Goal: Find specific page/section

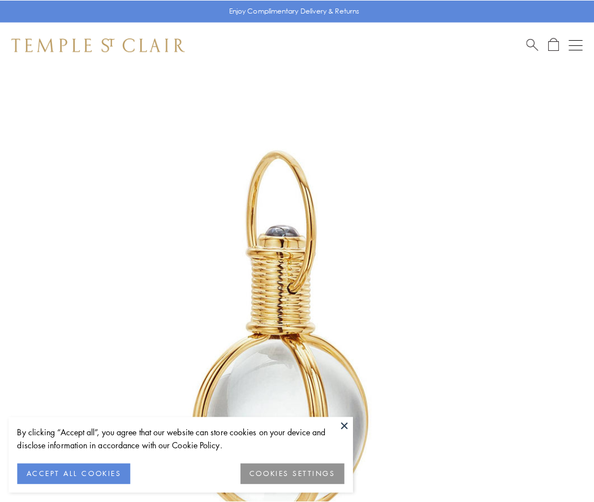
scroll to position [295, 0]
